Goal: Contribute content

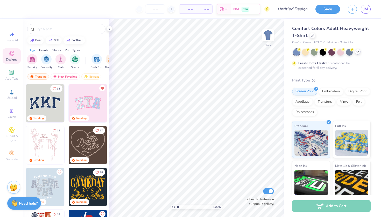
click at [358, 53] on icon at bounding box center [357, 52] width 4 height 4
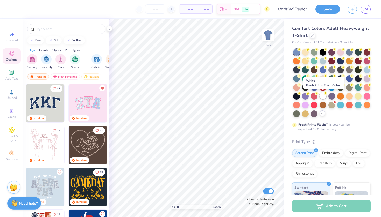
click at [322, 97] on div at bounding box center [322, 95] width 7 height 7
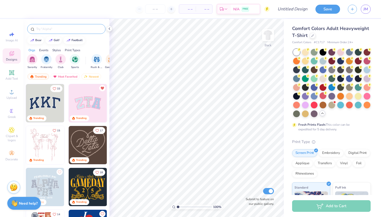
click at [42, 27] on input "text" at bounding box center [69, 28] width 66 height 5
type input "picnic"
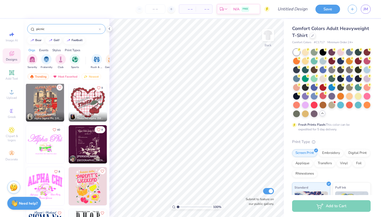
scroll to position [259, 0]
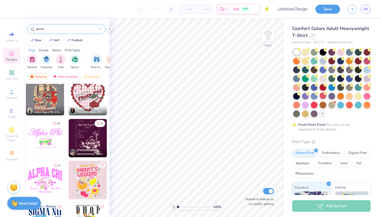
click at [44, 138] on img at bounding box center [45, 138] width 38 height 38
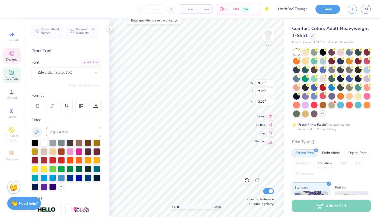
scroll to position [0, 1]
type textarea "Alpha Tau"
type textarea "FRIENDS AND FAMILY WEEKEND 2025"
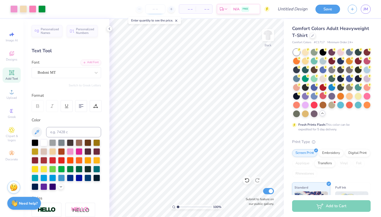
click at [156, 10] on input "number" at bounding box center [155, 8] width 20 height 9
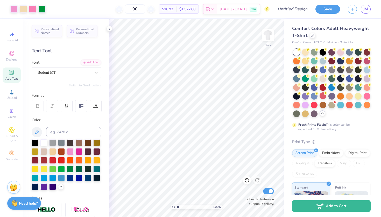
type input "90"
click at [362, 154] on div "Digital Print" at bounding box center [357, 153] width 25 height 8
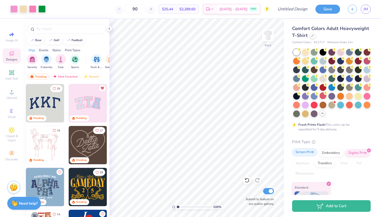
click at [311, 151] on div "Screen Print" at bounding box center [304, 153] width 25 height 8
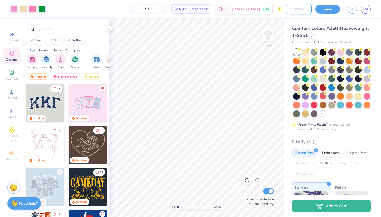
click at [302, 11] on input "Design Title" at bounding box center [298, 9] width 25 height 10
type input "friends and family weekend 2025 Shirt"
click at [327, 7] on button "Save" at bounding box center [327, 8] width 25 height 9
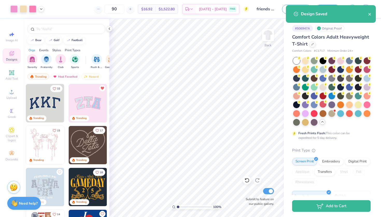
click at [367, 13] on div "Design Saved" at bounding box center [334, 14] width 67 height 6
click at [368, 13] on icon "close" at bounding box center [369, 14] width 3 height 3
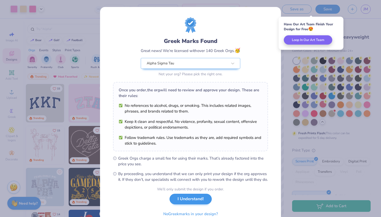
click at [197, 205] on button "I Understand!" at bounding box center [190, 199] width 42 height 11
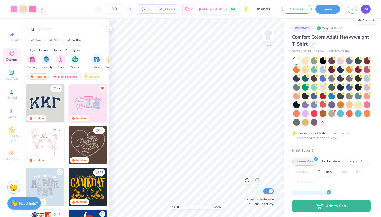
click at [365, 10] on span "JM" at bounding box center [365, 9] width 5 height 6
